Goal: Information Seeking & Learning: Learn about a topic

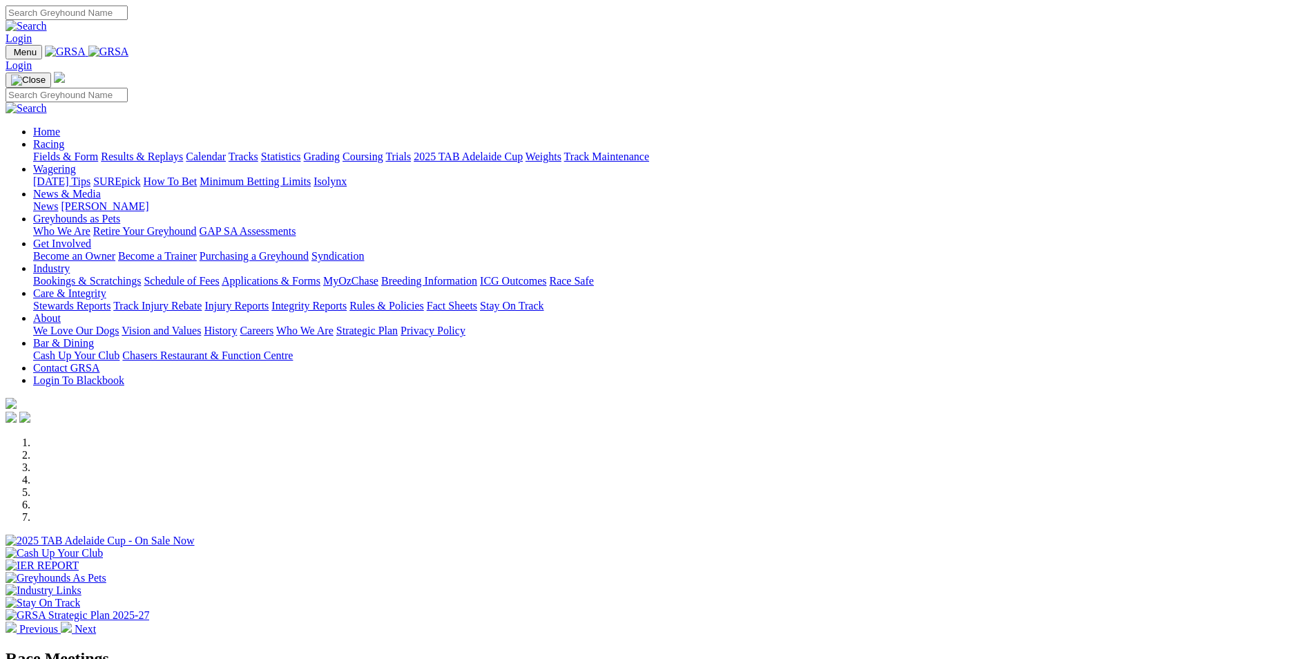
click at [183, 151] on link "Results & Replays" at bounding box center [142, 157] width 82 height 12
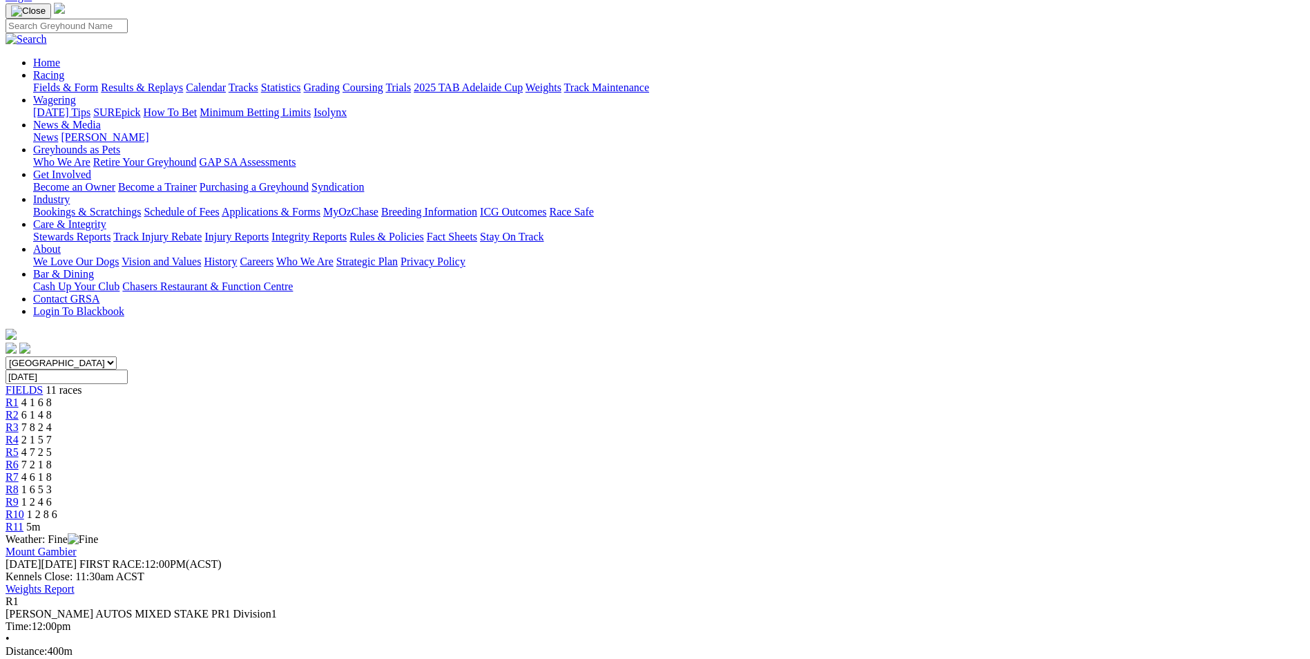
scroll to position [69, 0]
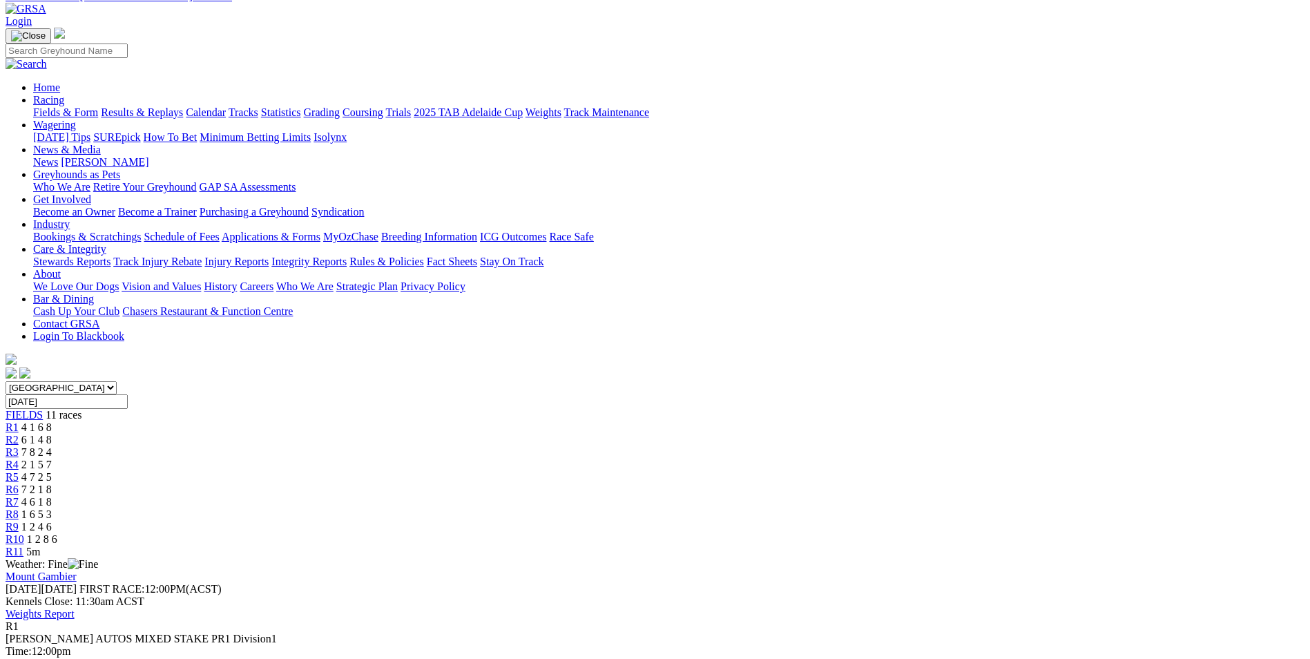
click at [19, 434] on link "R2" at bounding box center [12, 440] width 13 height 12
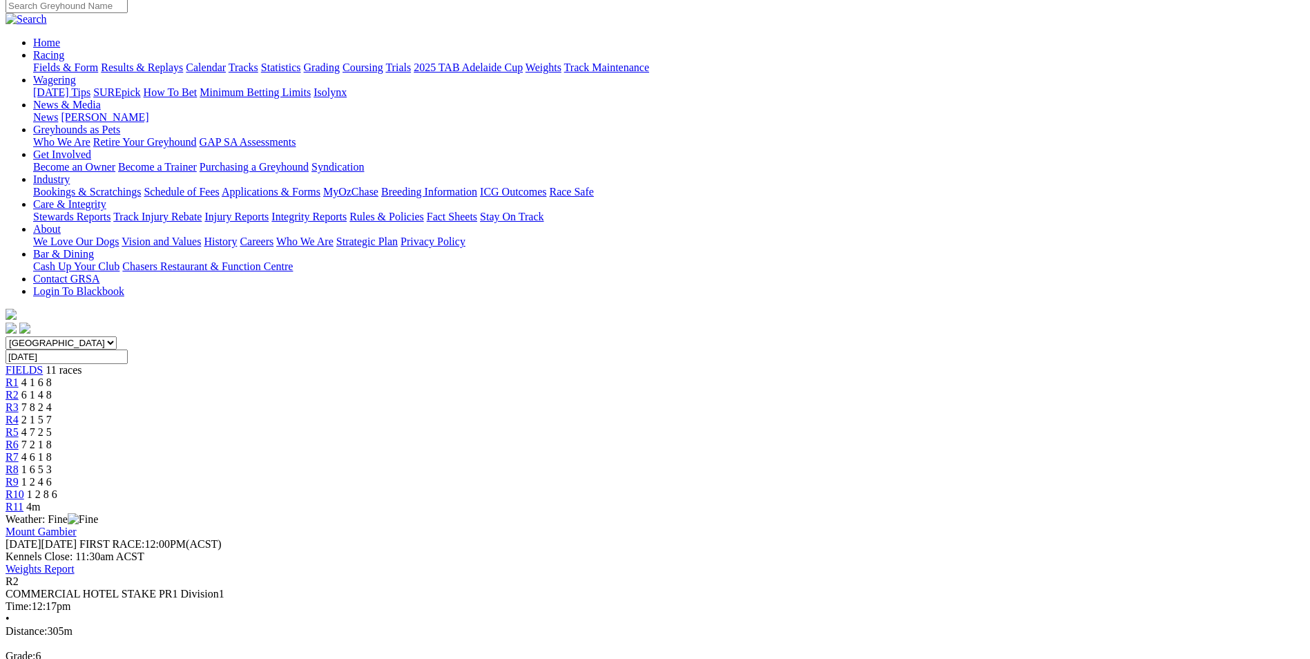
scroll to position [138, 0]
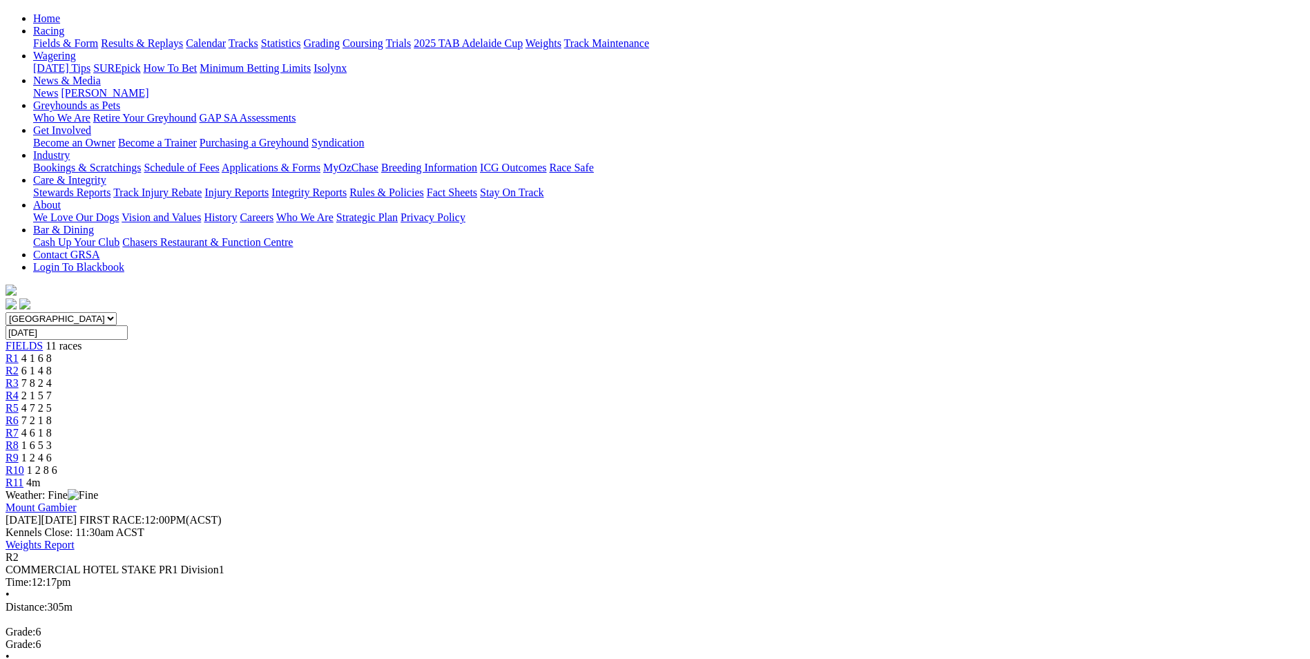
click at [19, 377] on span "R3" at bounding box center [12, 383] width 13 height 12
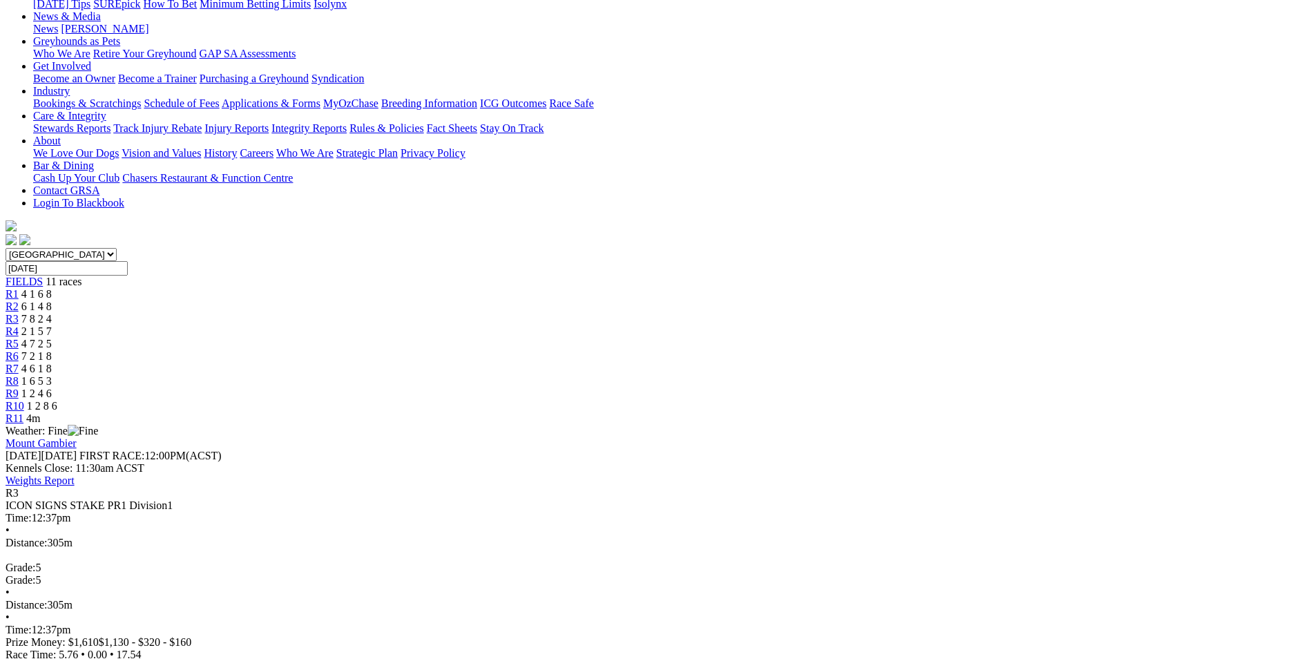
scroll to position [207, 0]
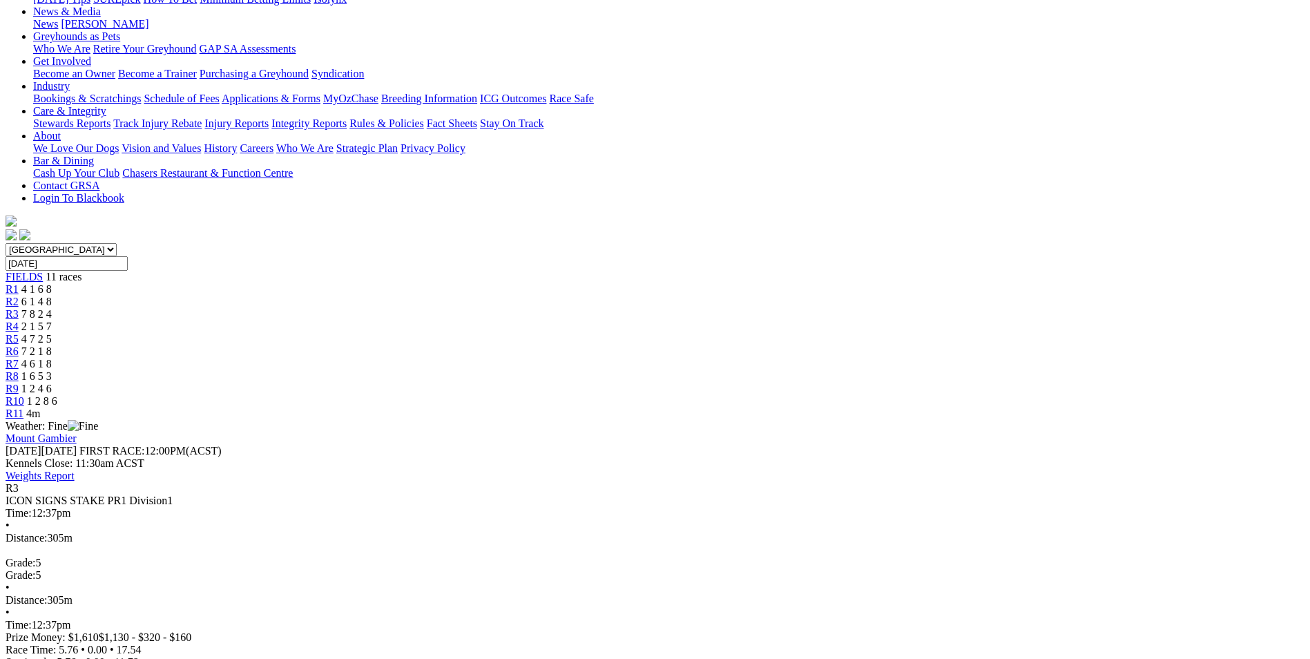
click at [19, 321] on span "R4" at bounding box center [12, 327] width 13 height 12
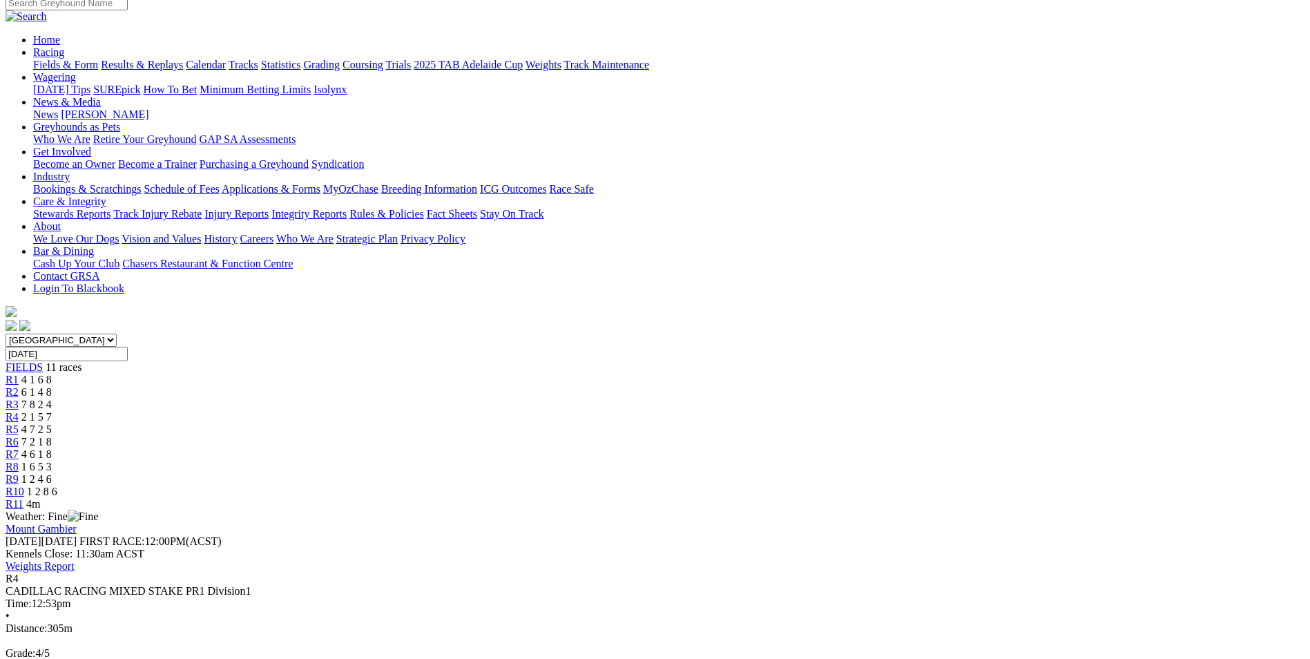
scroll to position [138, 0]
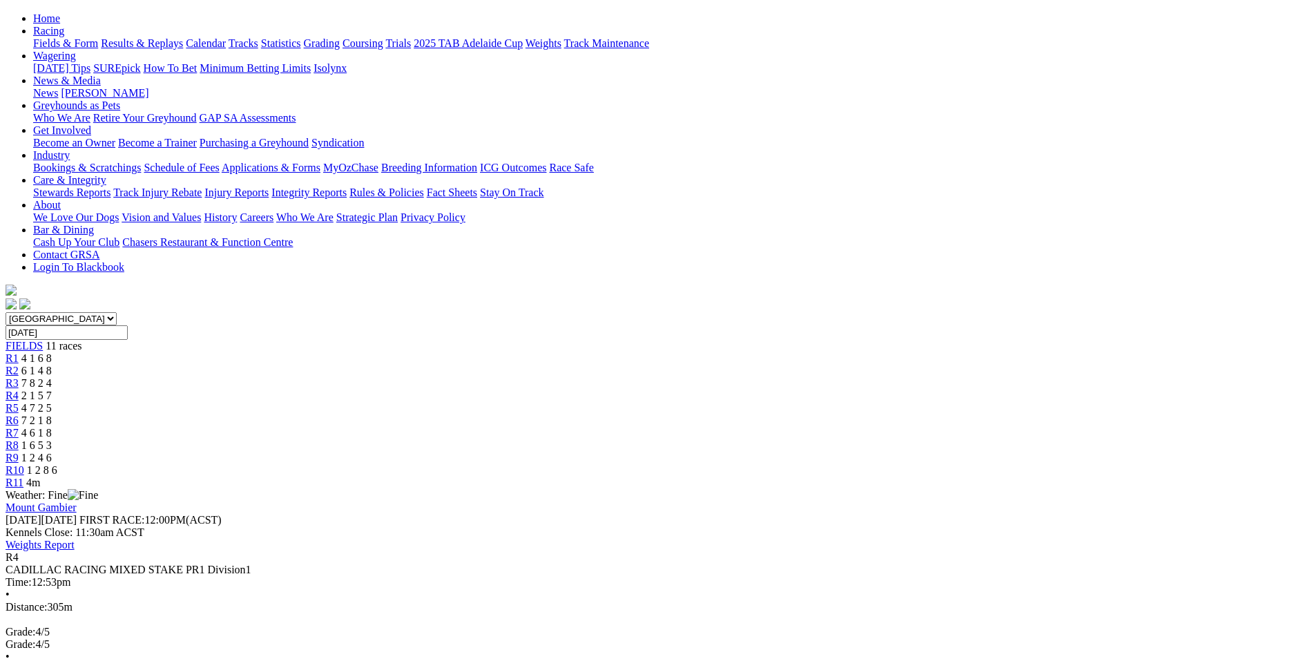
click at [19, 402] on link "R5" at bounding box center [12, 408] width 13 height 12
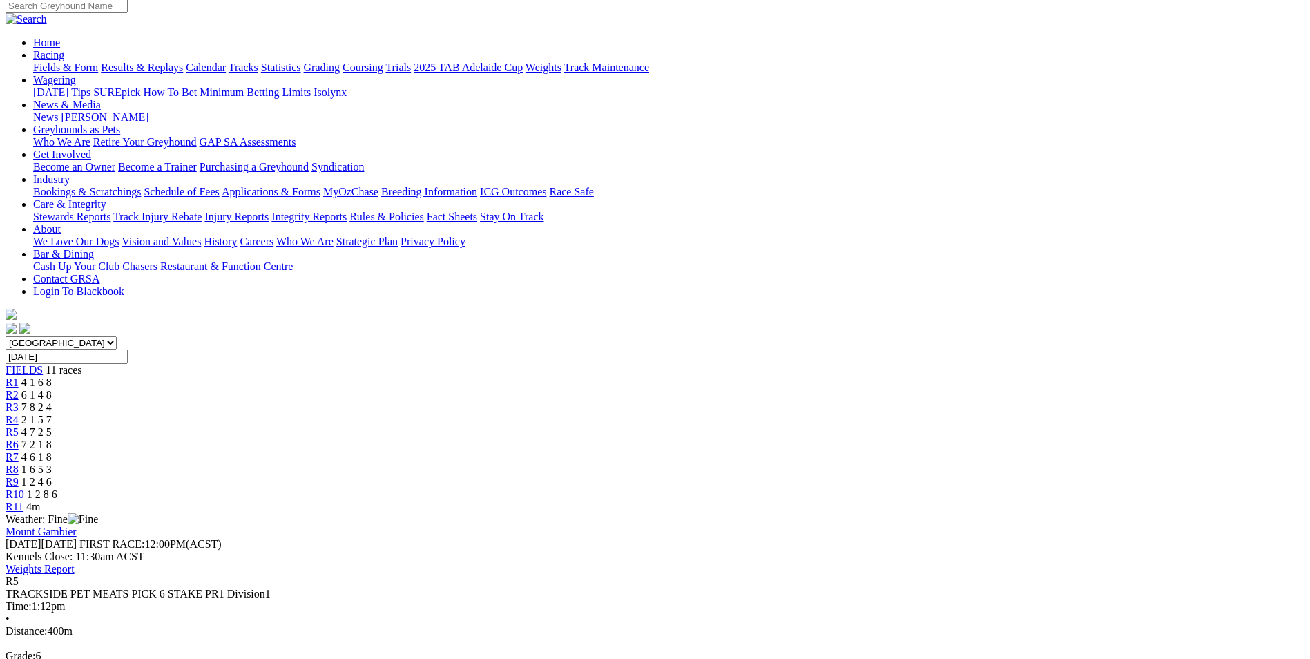
scroll to position [138, 0]
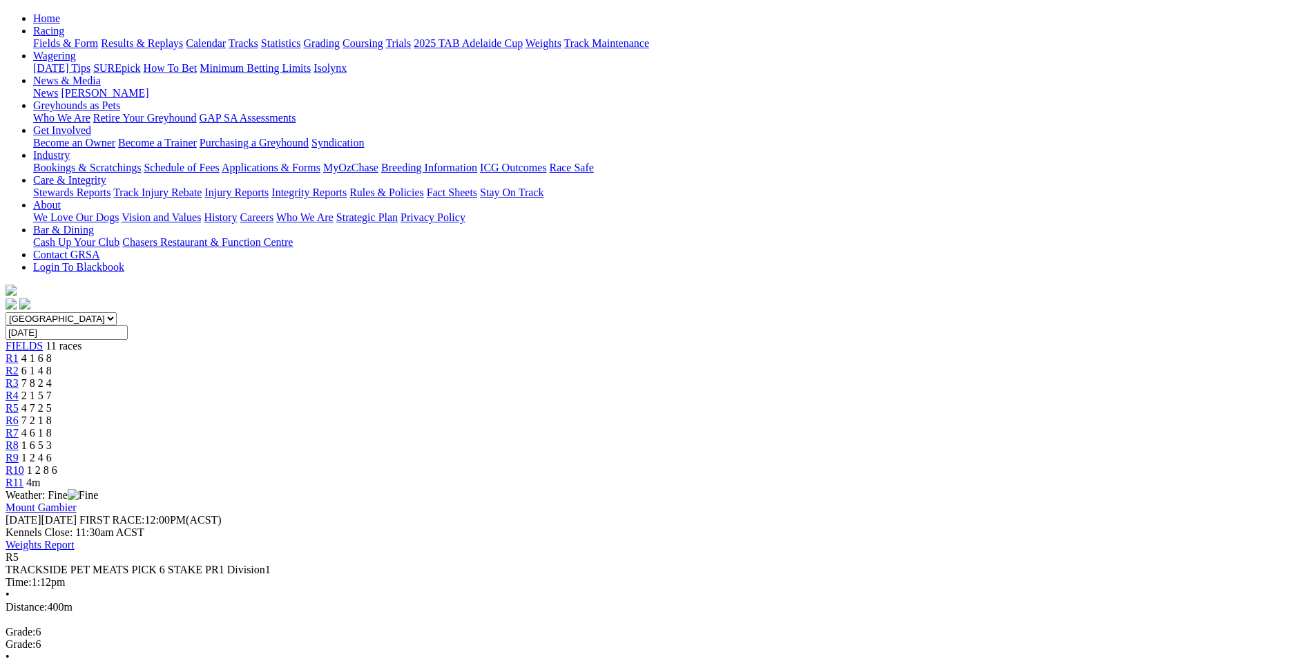
click at [19, 402] on span "R5" at bounding box center [12, 408] width 13 height 12
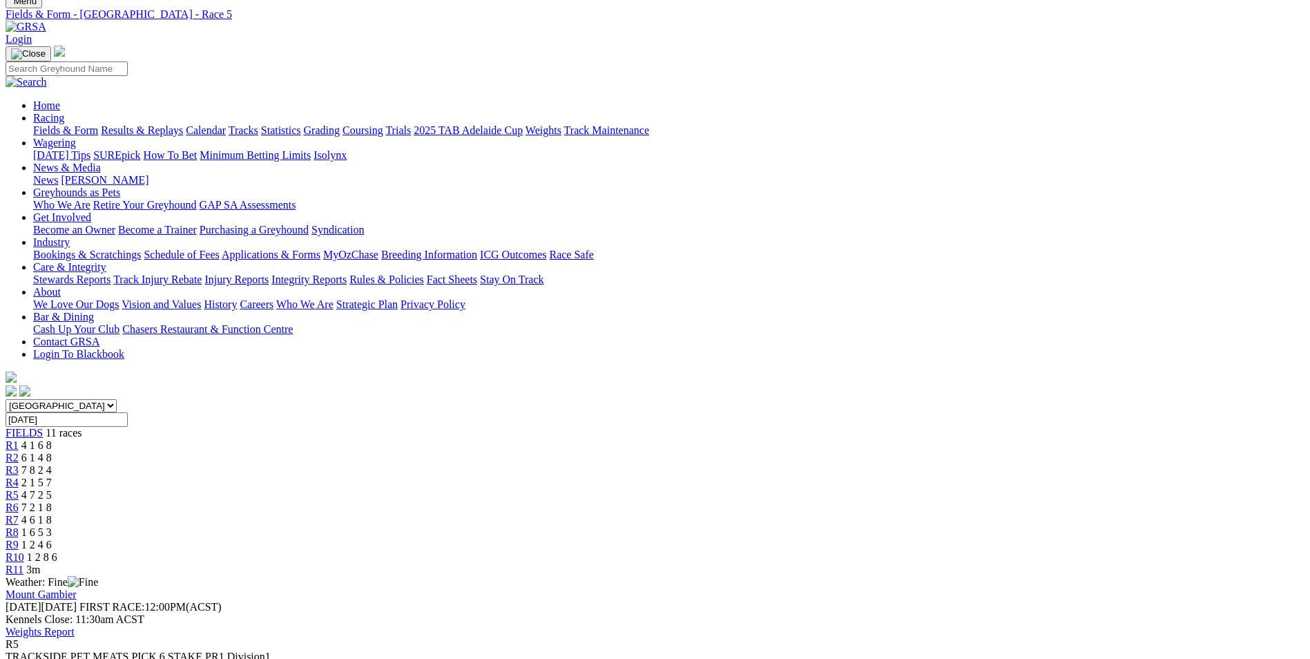
scroll to position [207, 0]
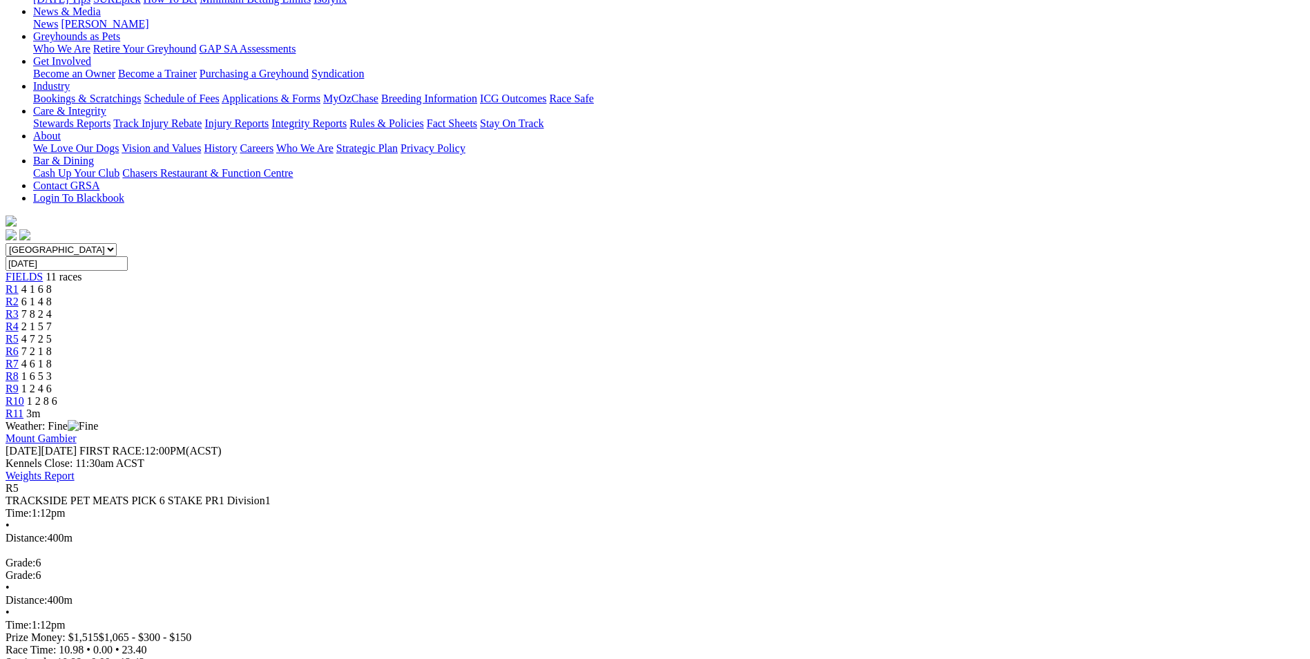
click at [19, 345] on span "R6" at bounding box center [12, 351] width 13 height 12
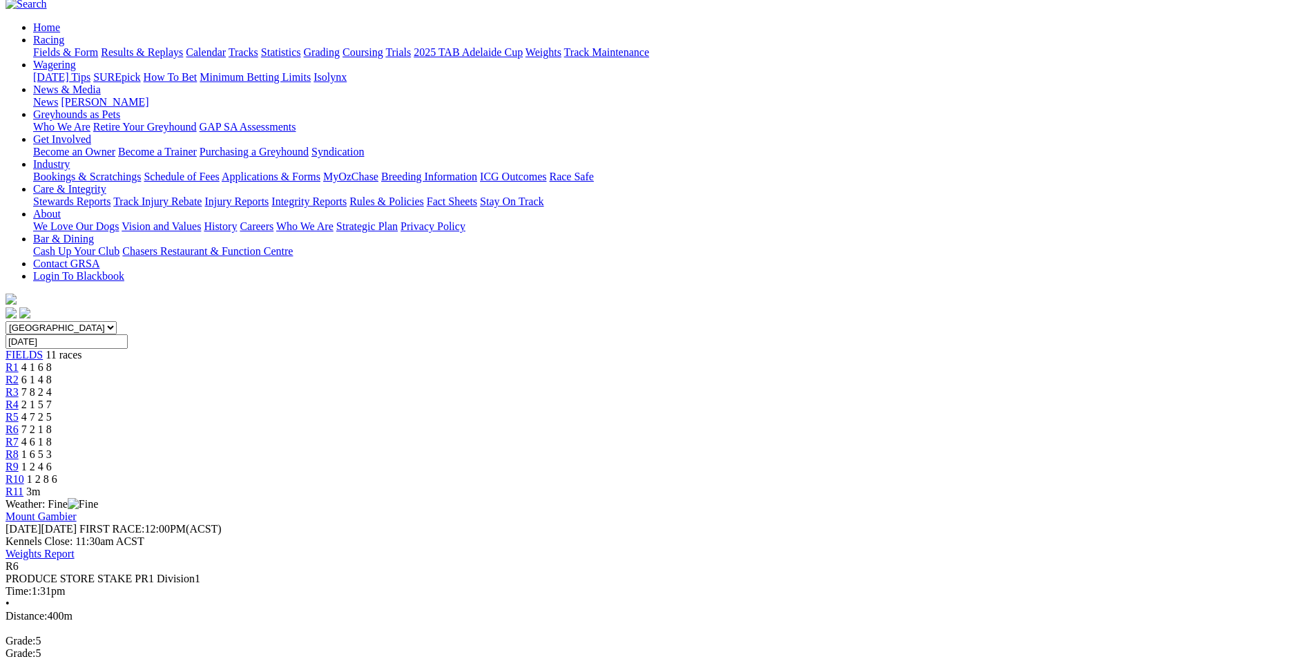
scroll to position [138, 0]
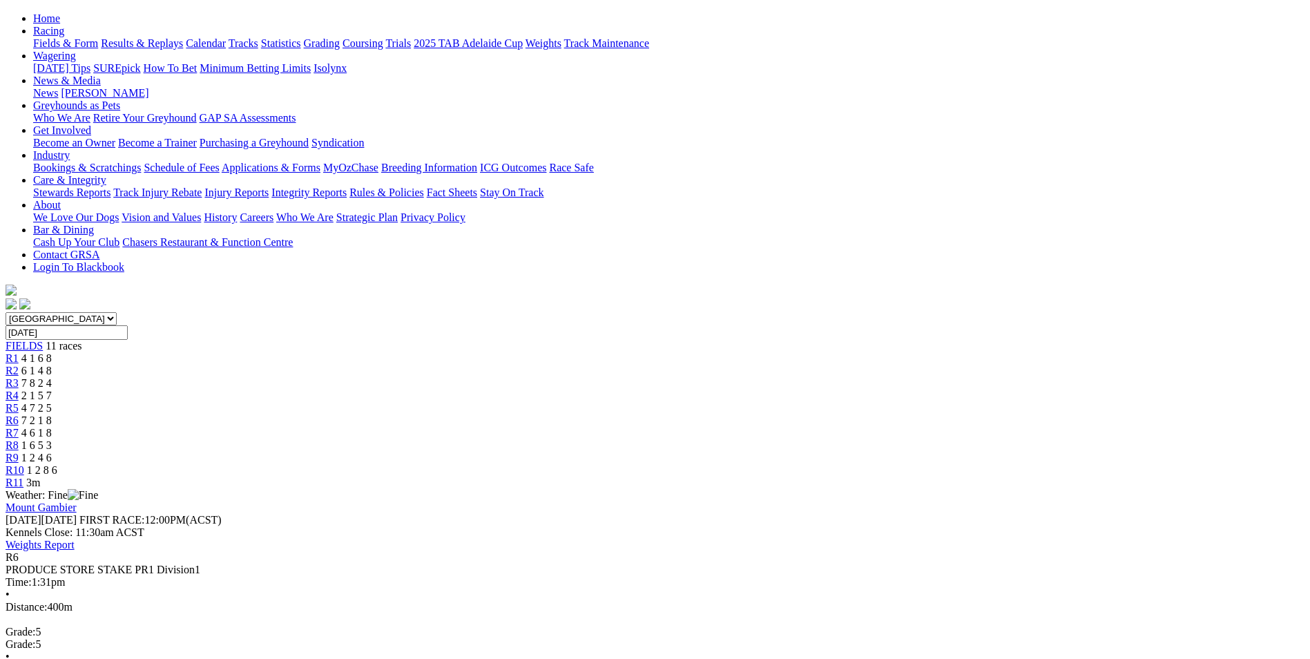
click at [19, 427] on link "R7" at bounding box center [12, 433] width 13 height 12
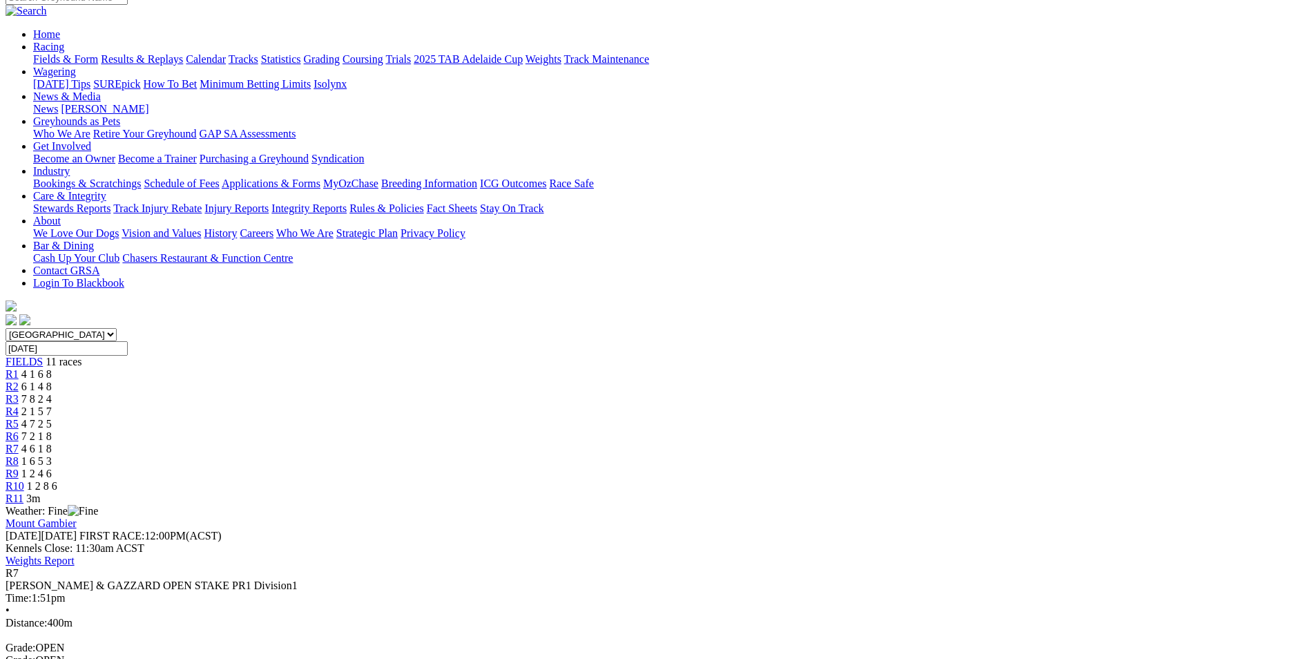
scroll to position [138, 0]
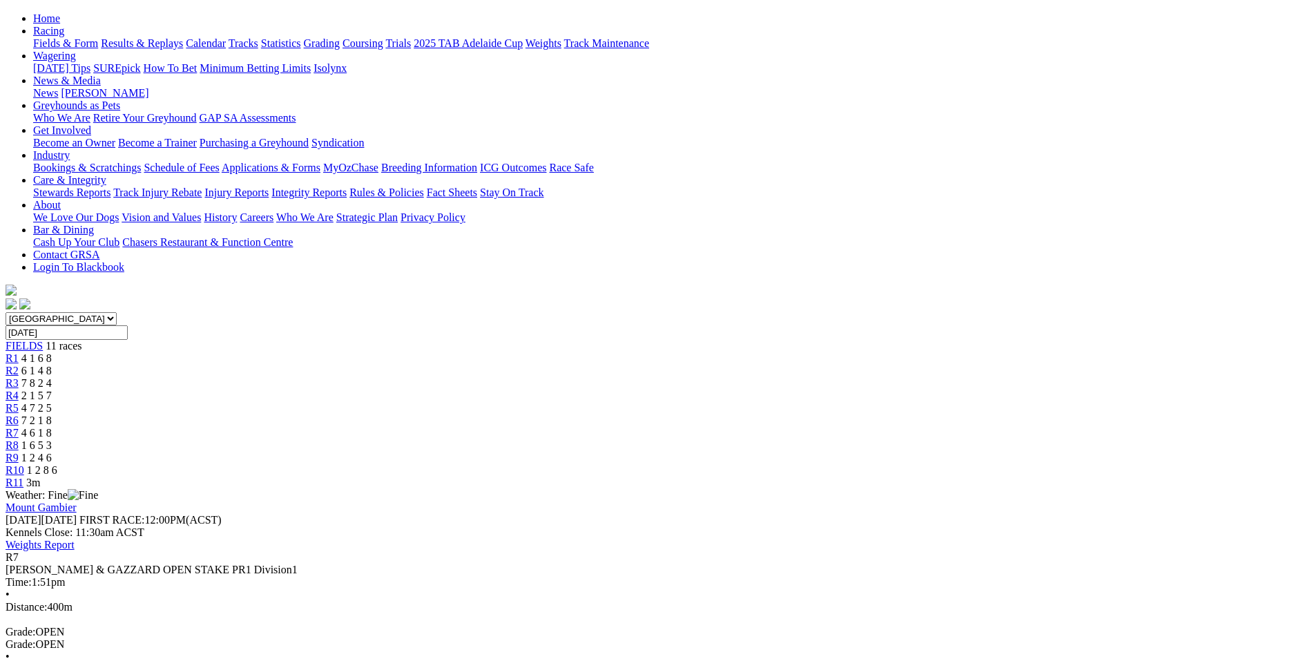
click at [19, 439] on link "R8" at bounding box center [12, 445] width 13 height 12
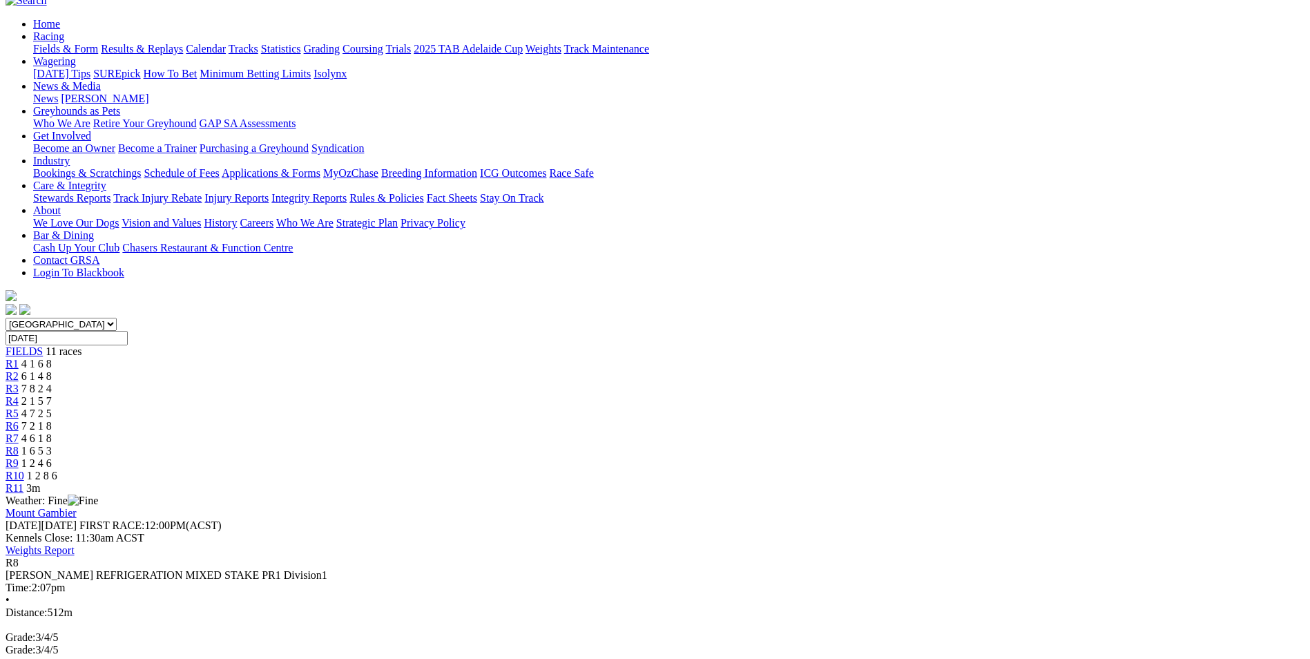
scroll to position [138, 0]
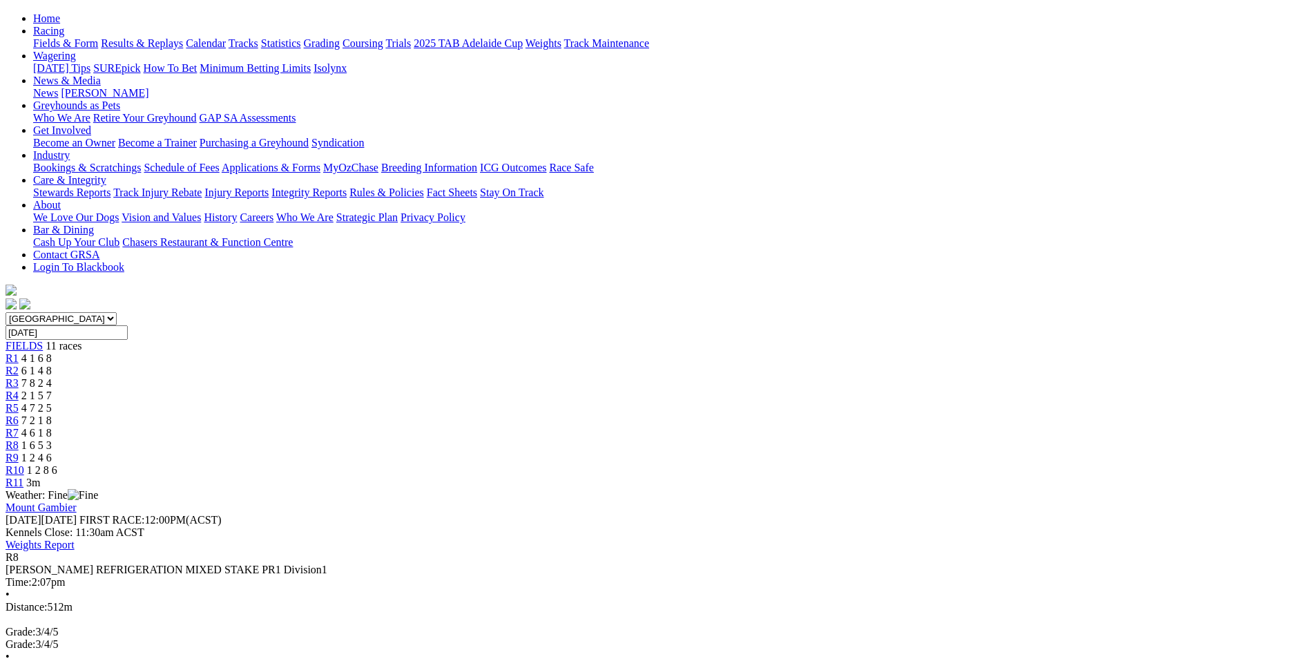
click at [19, 452] on span "R9" at bounding box center [12, 458] width 13 height 12
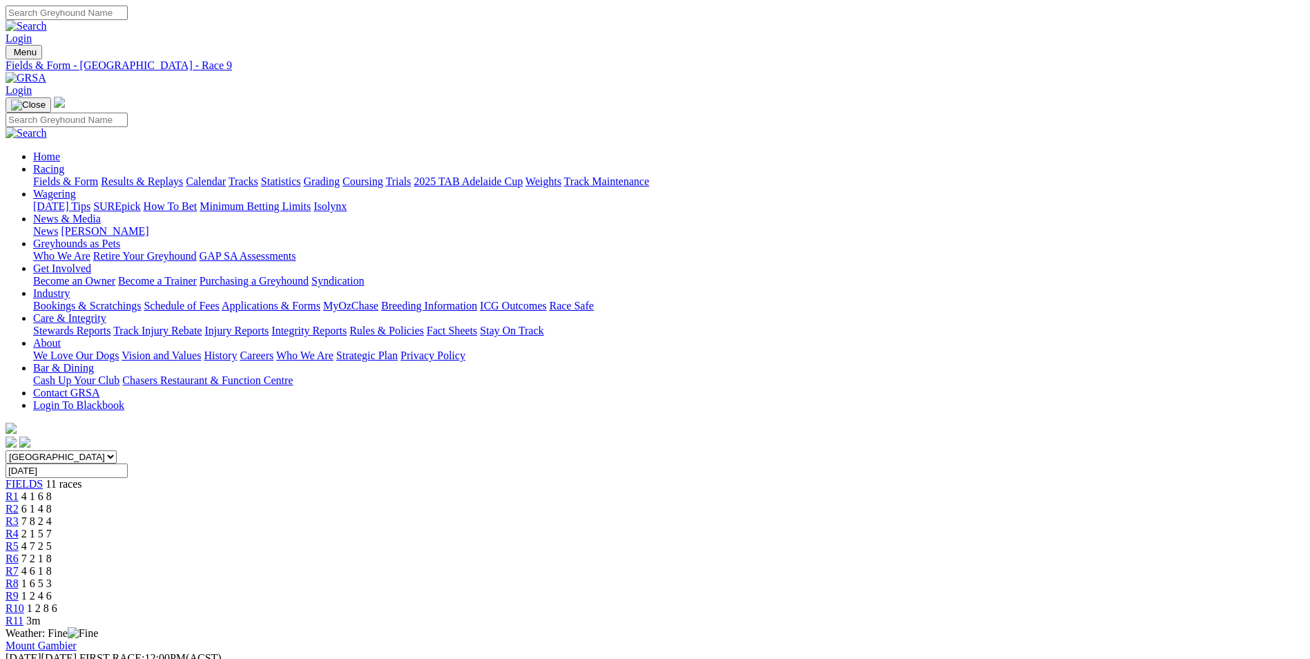
click at [24, 602] on span "R10" at bounding box center [15, 608] width 19 height 12
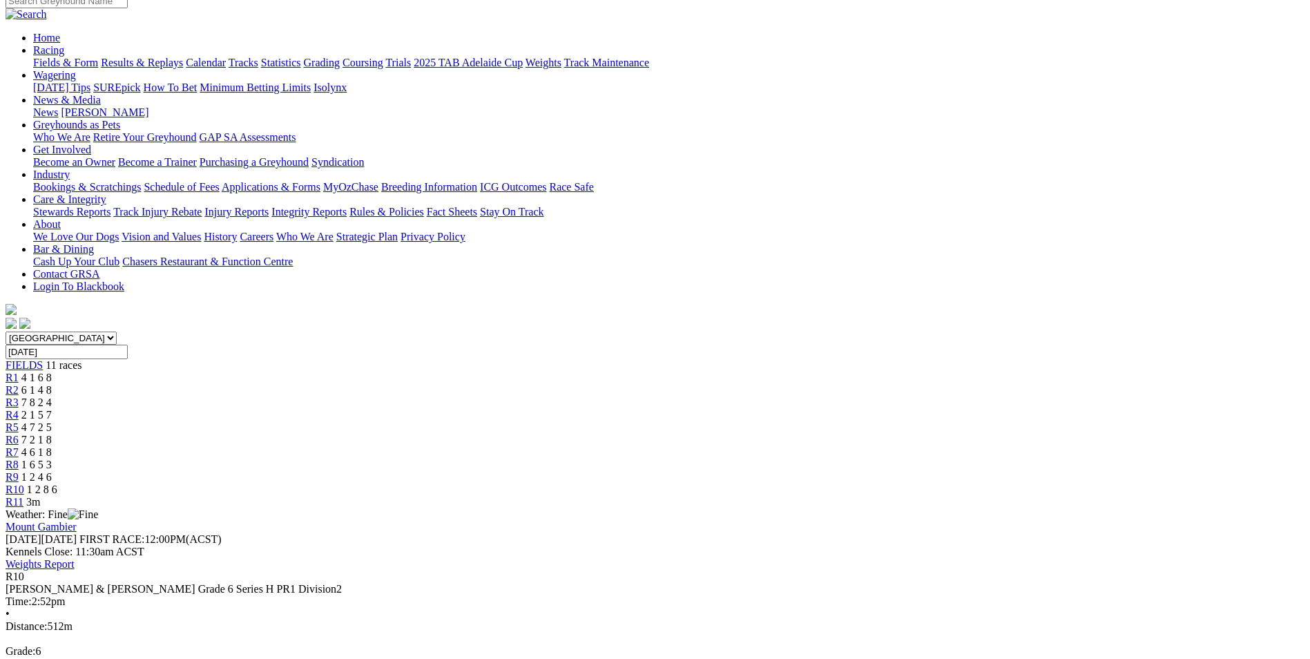
scroll to position [138, 0]
